Goal: Find specific page/section: Find specific page/section

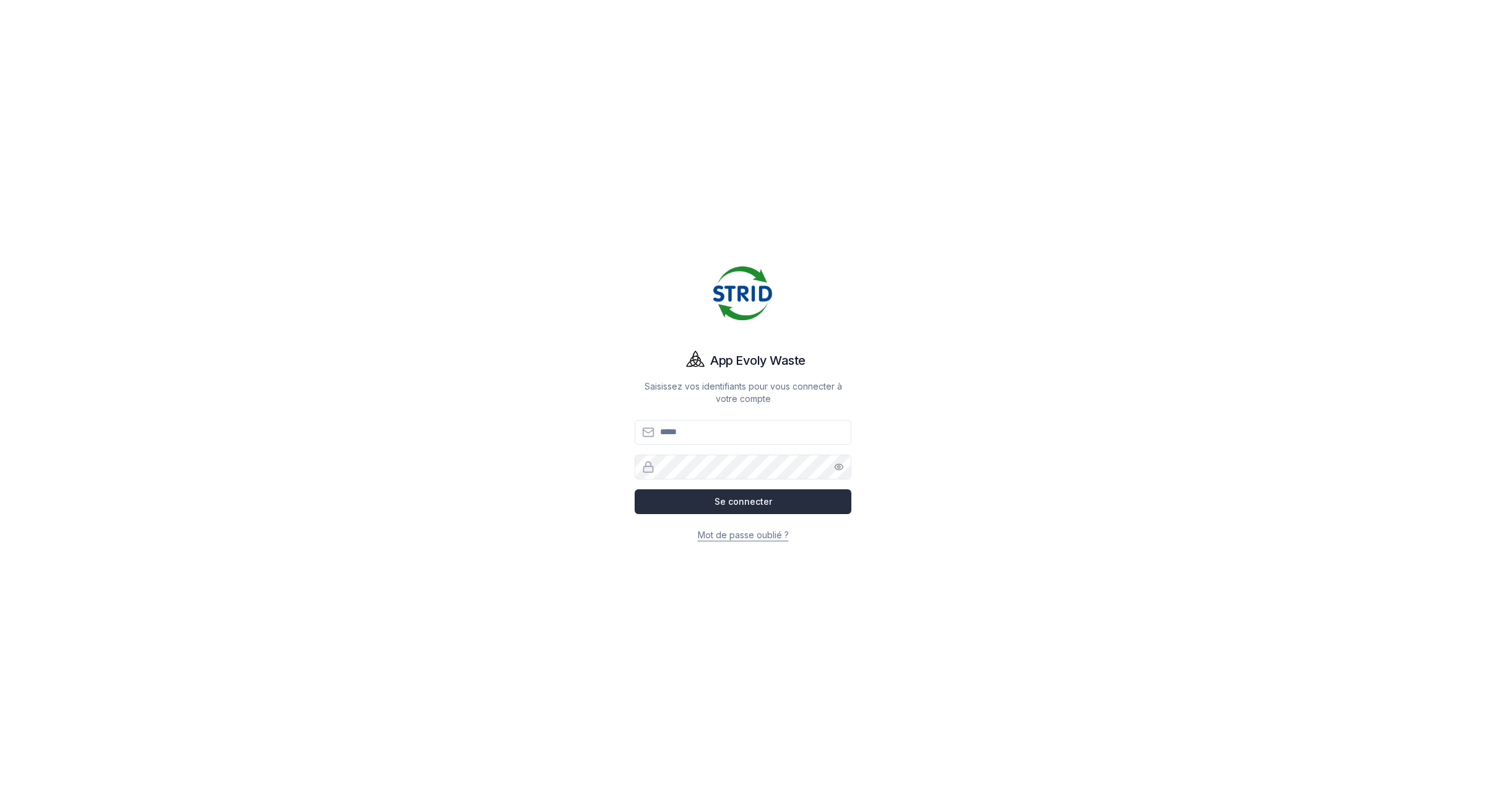
type input "**********"
click at [771, 504] on button "Se connecter" at bounding box center [743, 501] width 217 height 24
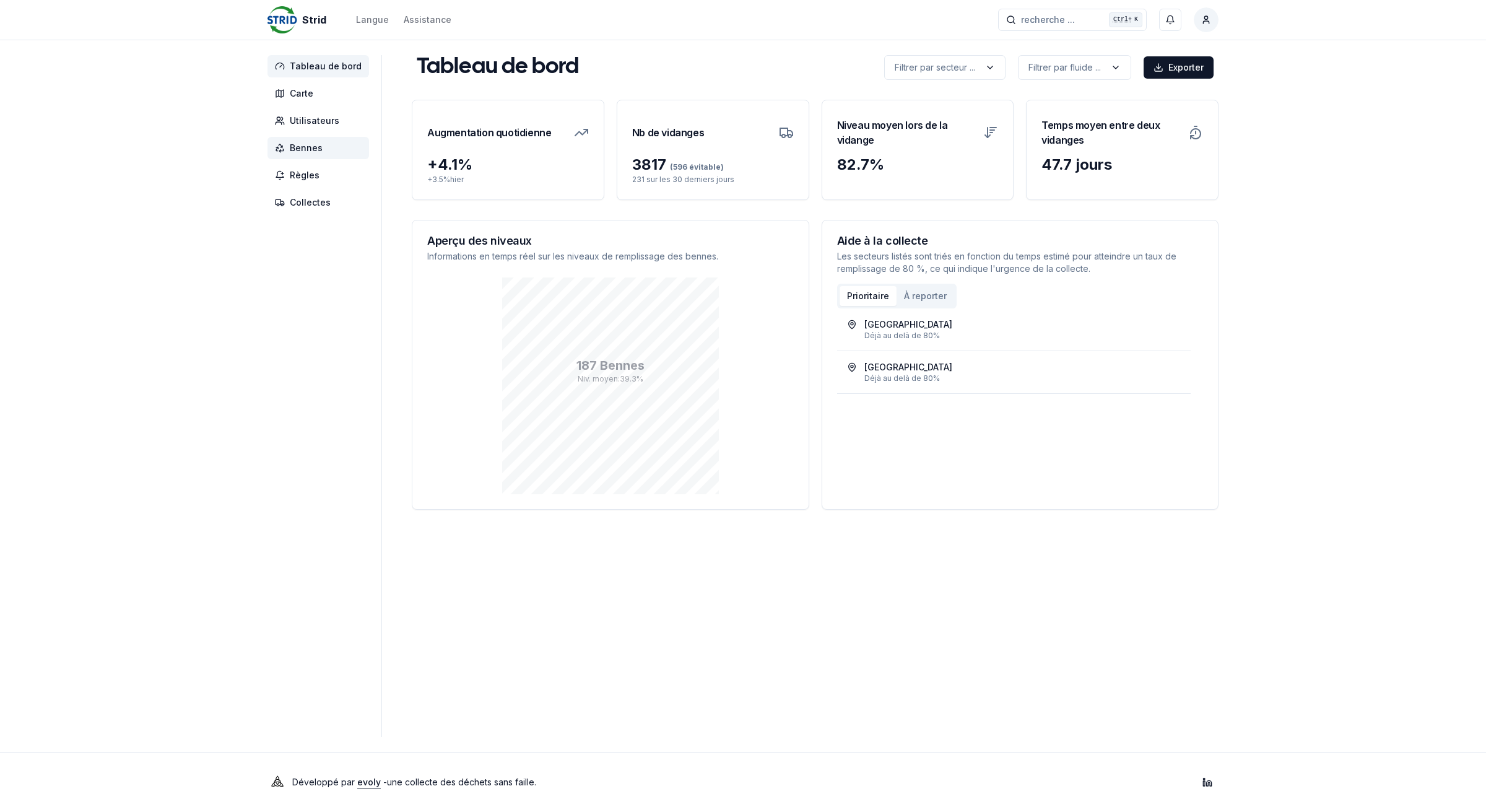
click at [293, 150] on span "Bennes" at bounding box center [306, 148] width 33 height 13
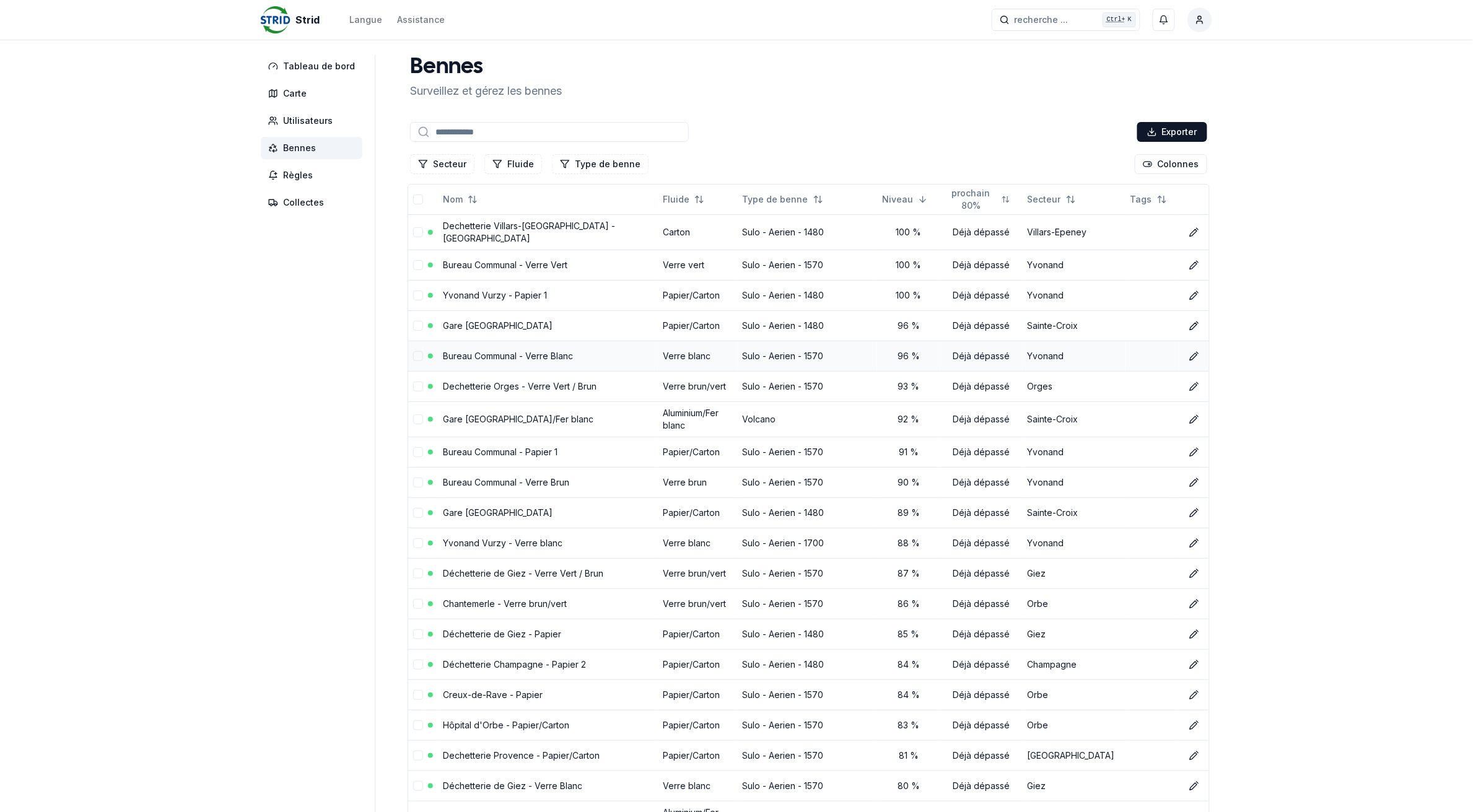
click at [489, 355] on link "Bureau Communal - Verre Blanc" at bounding box center [508, 355] width 130 height 11
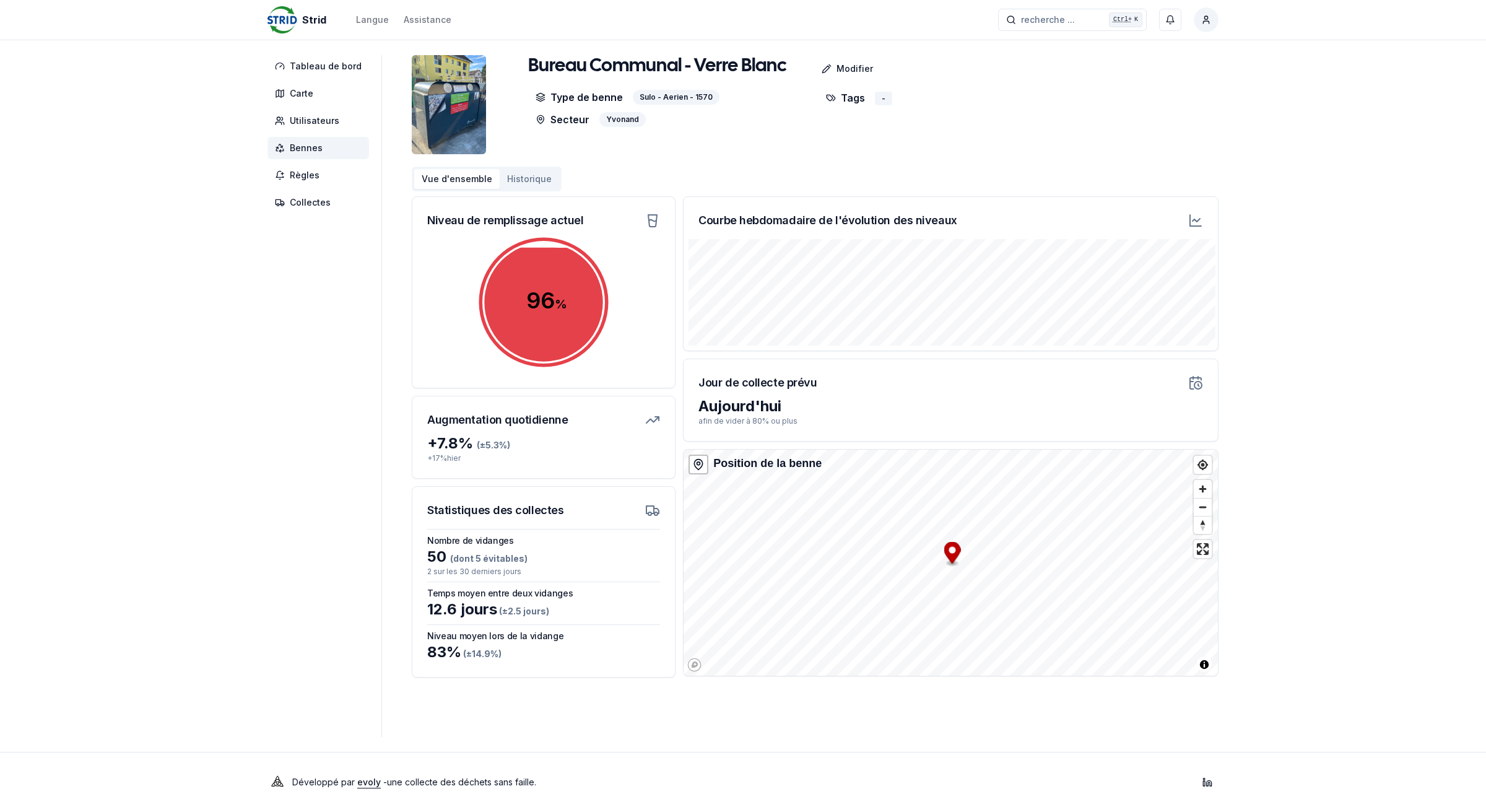
click at [313, 151] on span "Bennes" at bounding box center [306, 148] width 33 height 13
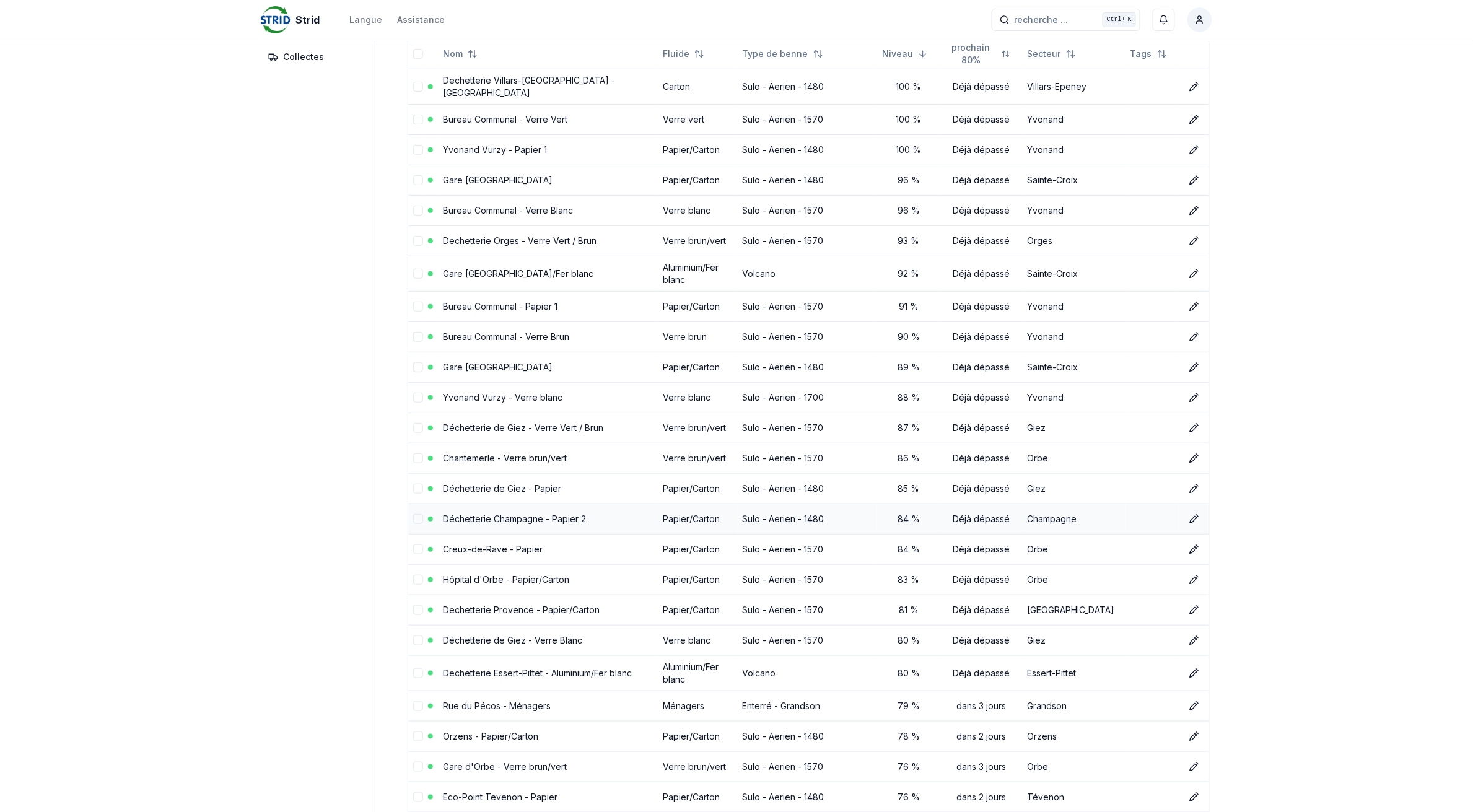
scroll to position [155, 0]
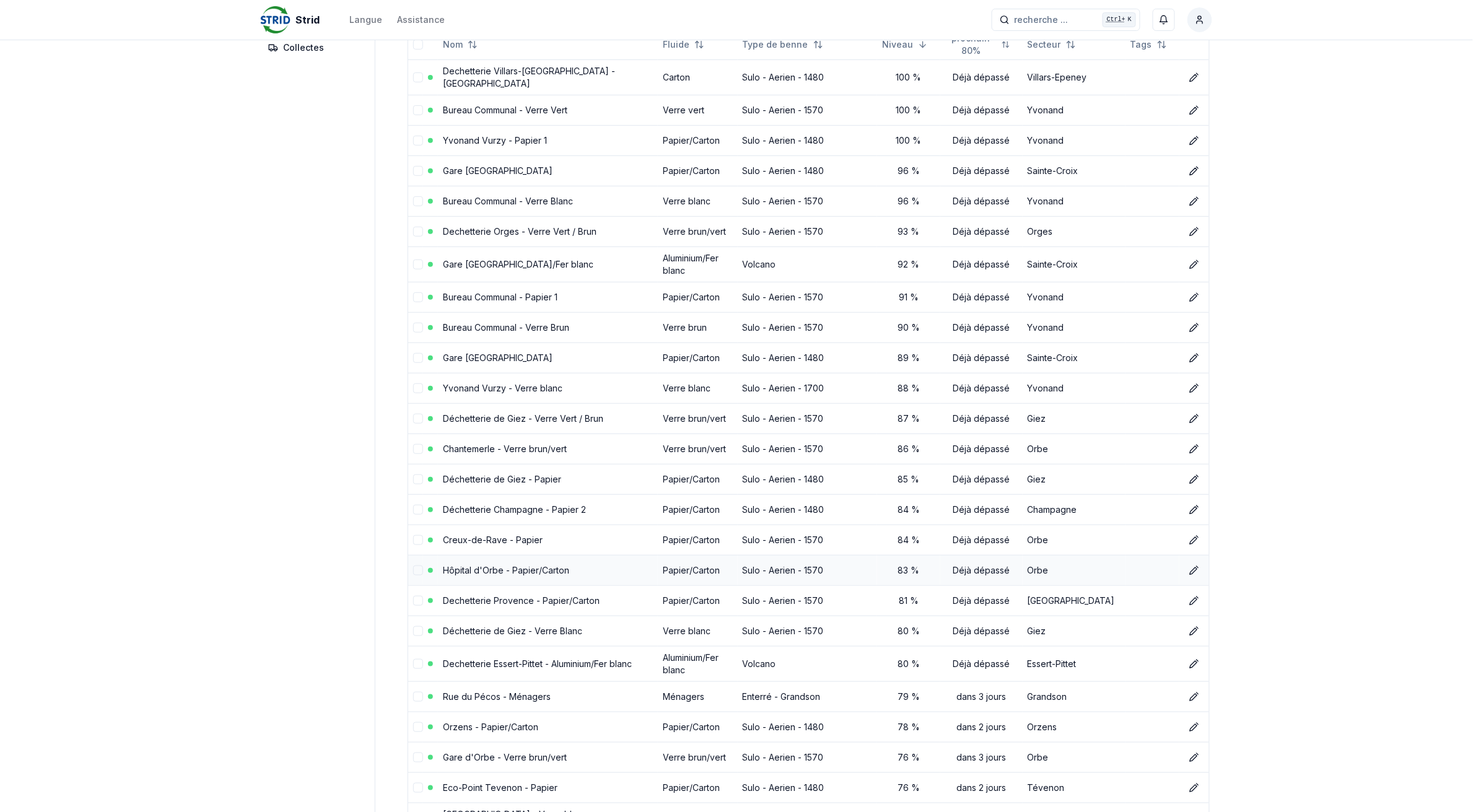
click at [509, 569] on link "Hôpital d'Orbe - Papier/Carton" at bounding box center [506, 569] width 126 height 11
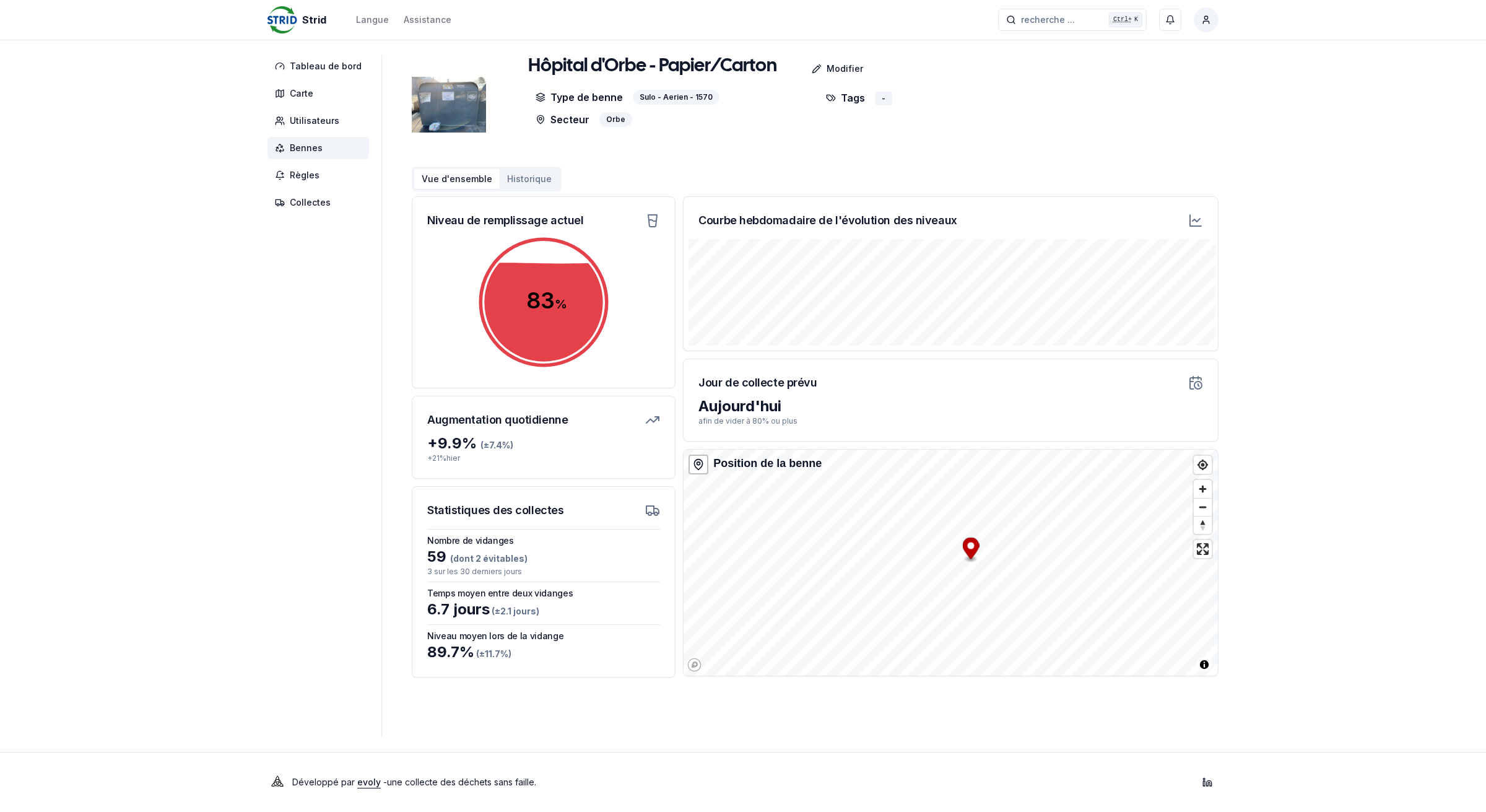
click at [295, 150] on span "Bennes" at bounding box center [306, 148] width 33 height 13
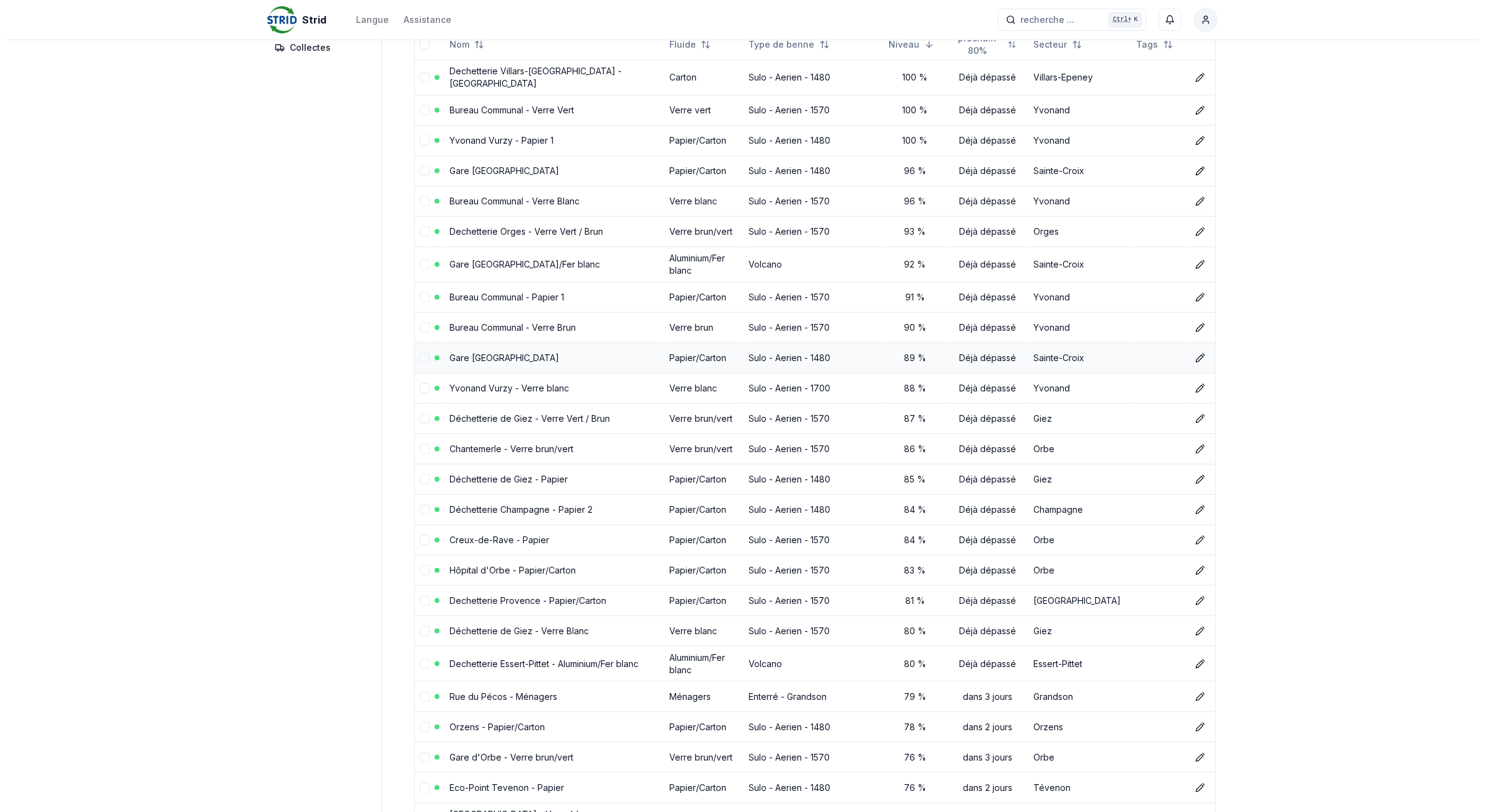
scroll to position [232, 0]
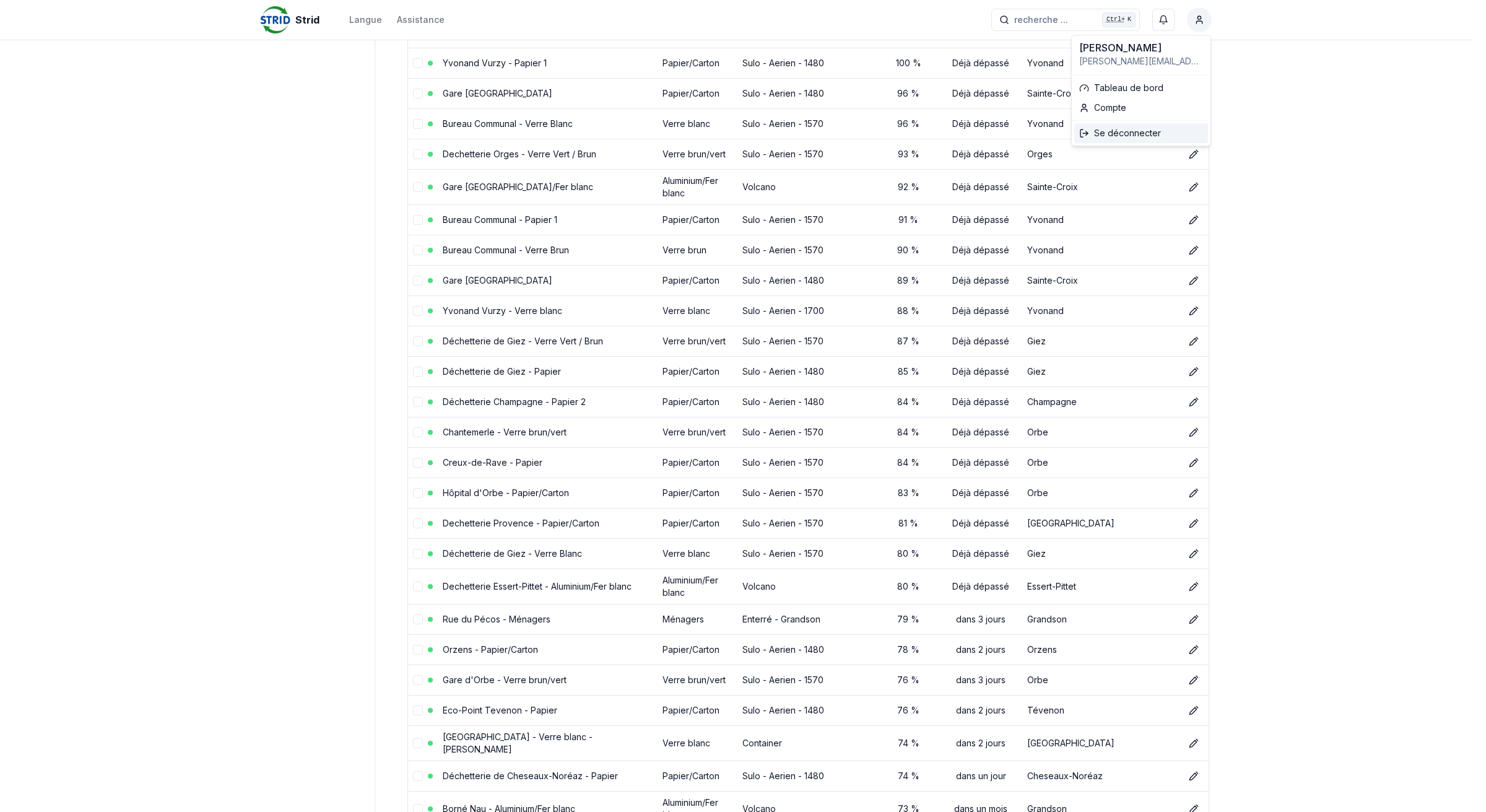
click at [1126, 130] on div "Se déconnecter" at bounding box center [1141, 133] width 134 height 20
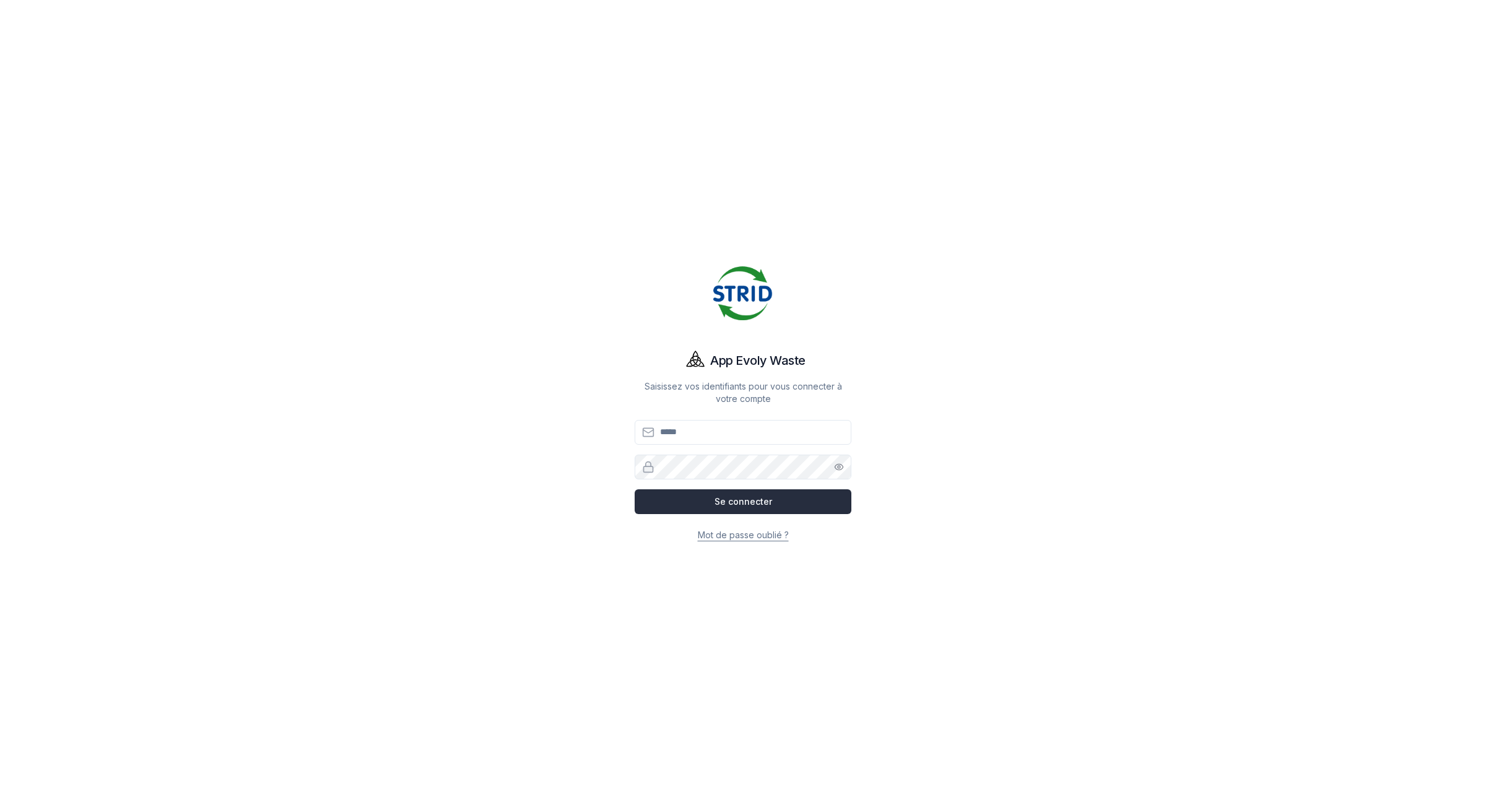
type input "**********"
click at [767, 507] on button "Se connecter" at bounding box center [743, 501] width 217 height 24
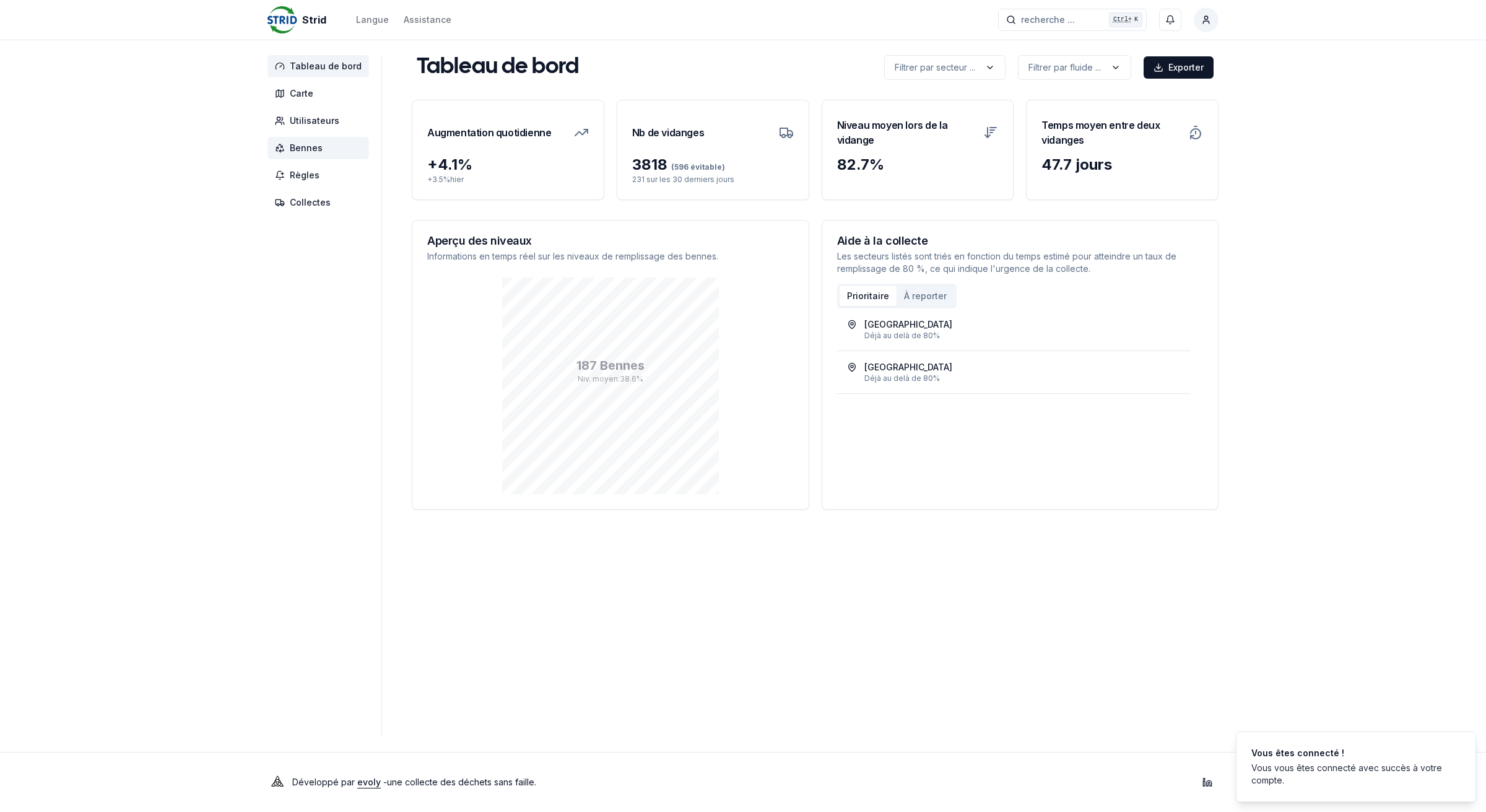
click at [283, 144] on icon at bounding box center [280, 148] width 10 height 10
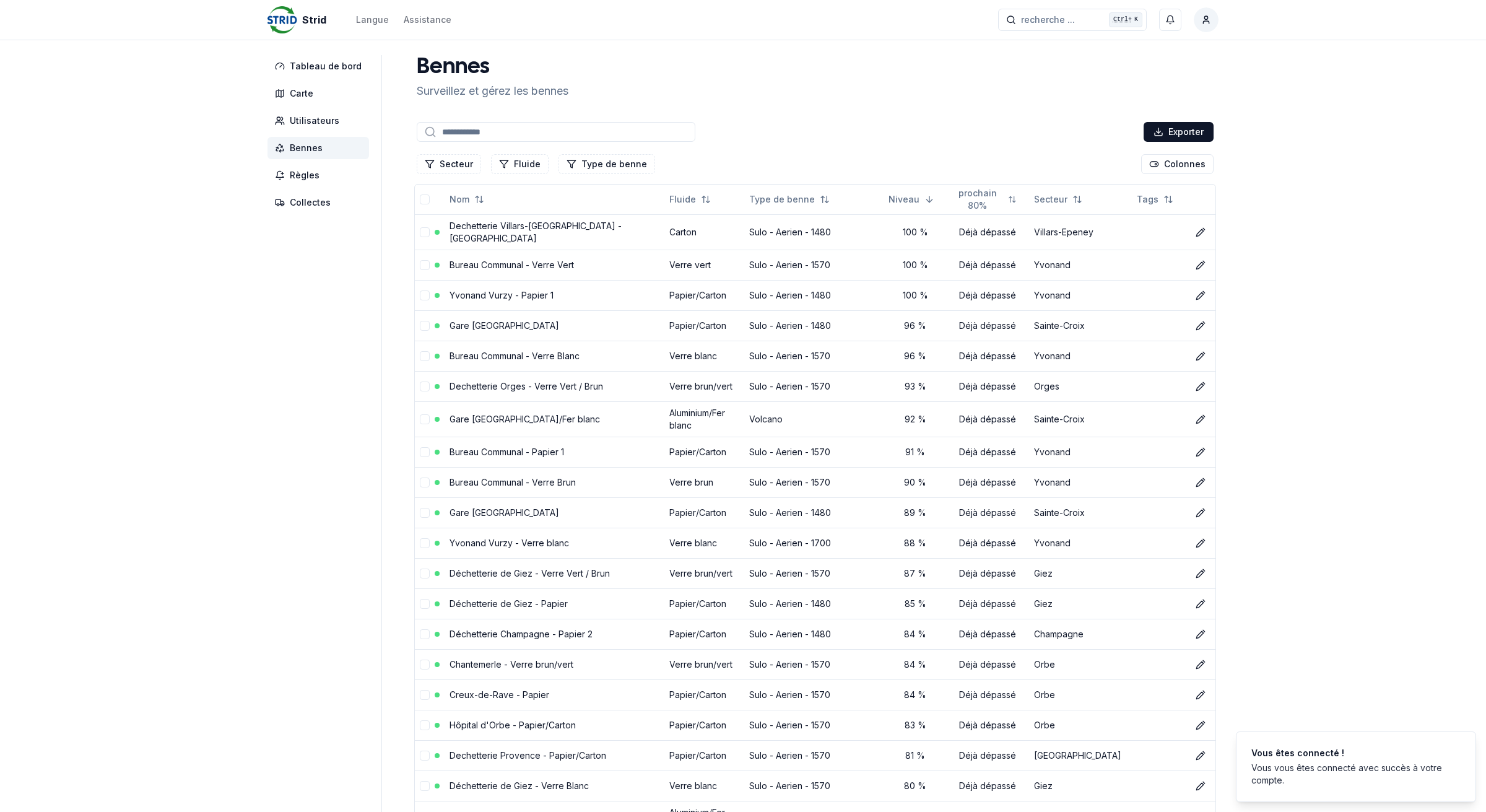
click at [496, 128] on input at bounding box center [556, 132] width 279 height 20
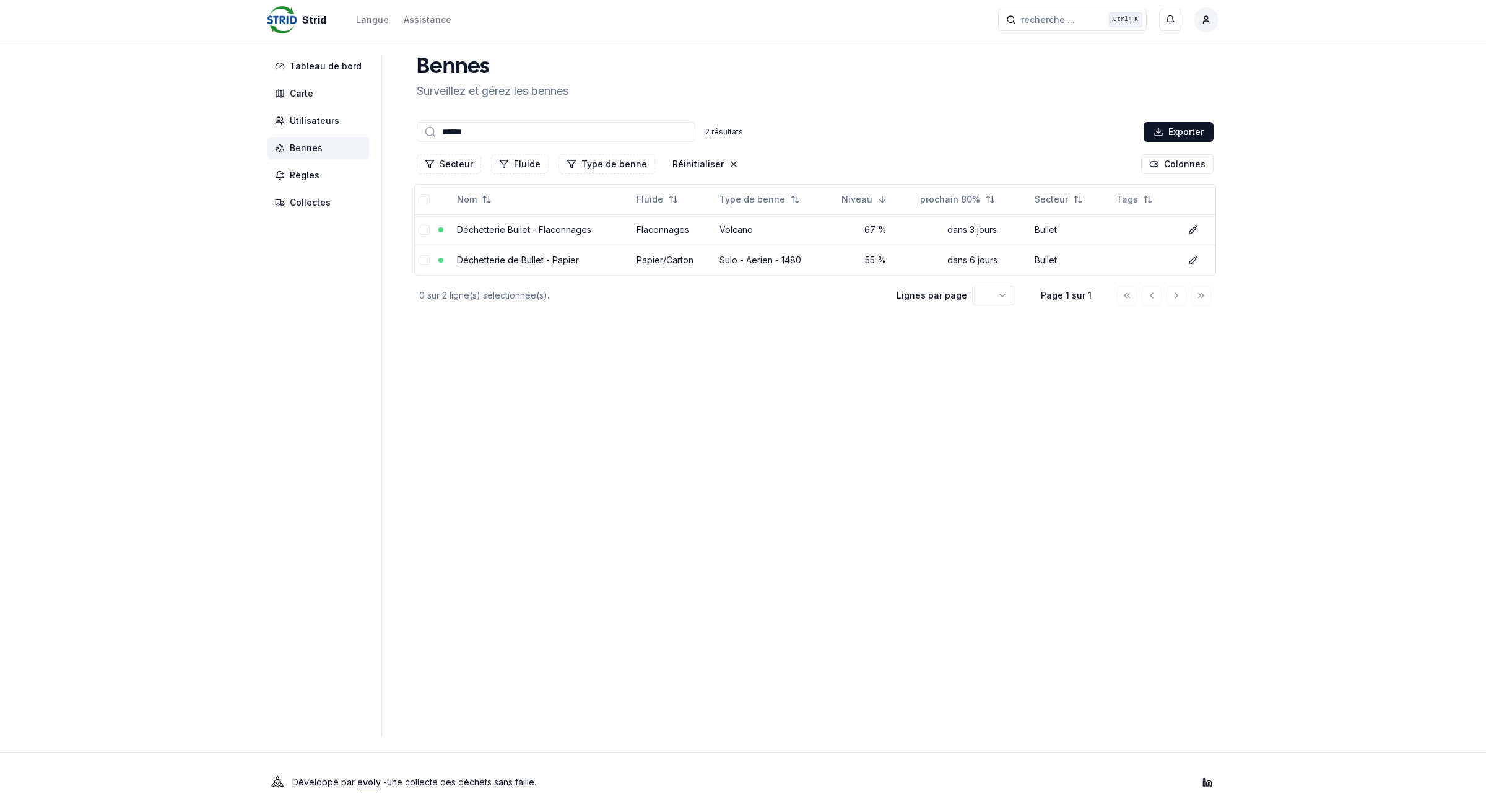
type input "******"
click at [1211, 20] on html "Strid Langue Assistance recherche ... recherche ... Ctrl+ K François Martin Tab…" at bounding box center [743, 406] width 1486 height 812
click at [1107, 134] on div "Se déconnecter" at bounding box center [1148, 133] width 134 height 20
